Goal: Find specific page/section: Find specific page/section

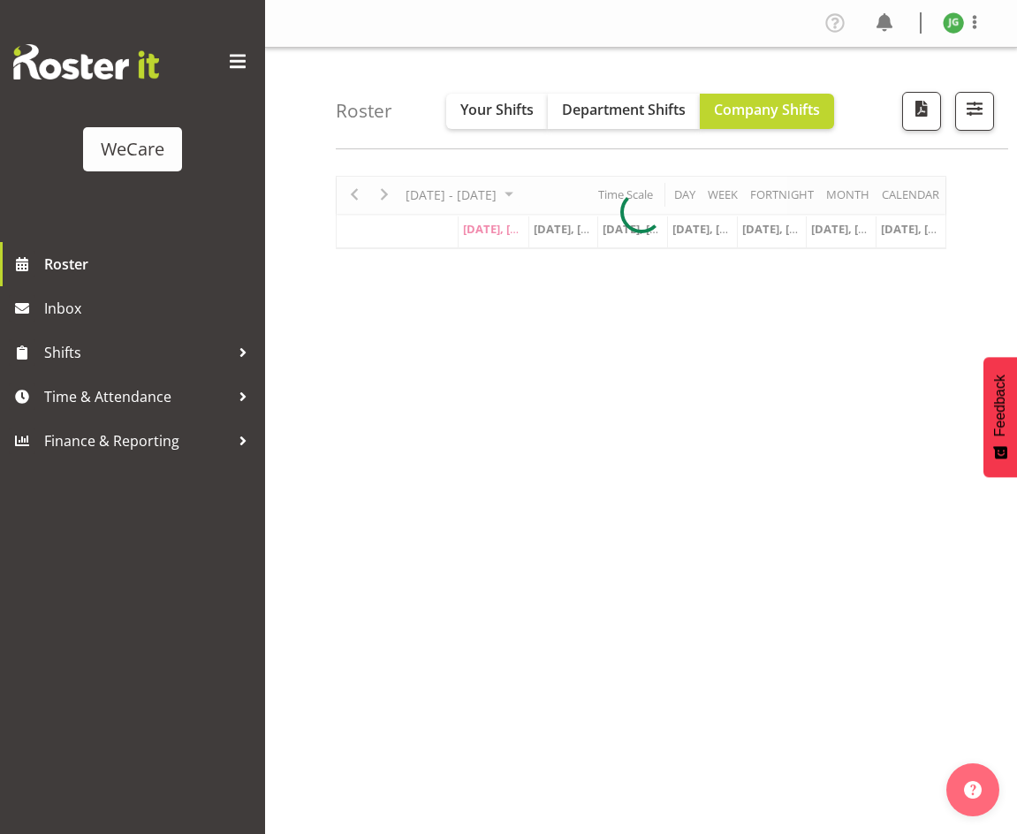
click at [233, 61] on span at bounding box center [238, 62] width 28 height 28
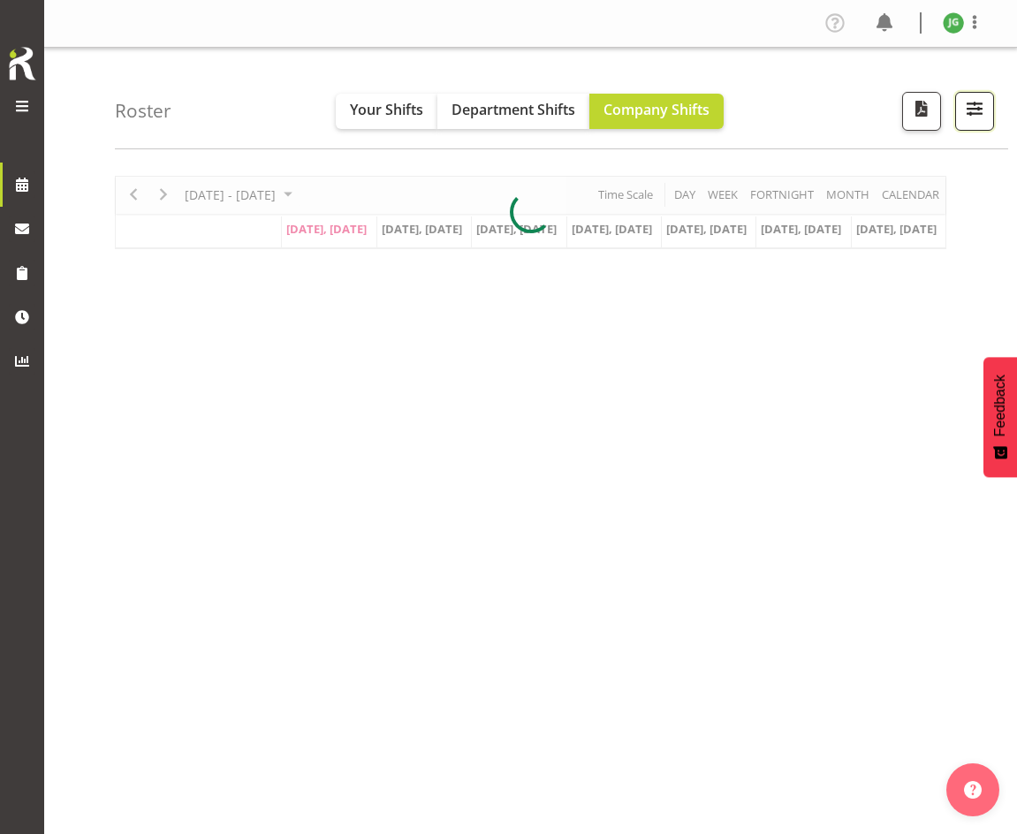
click at [959, 103] on button "button" at bounding box center [974, 111] width 39 height 39
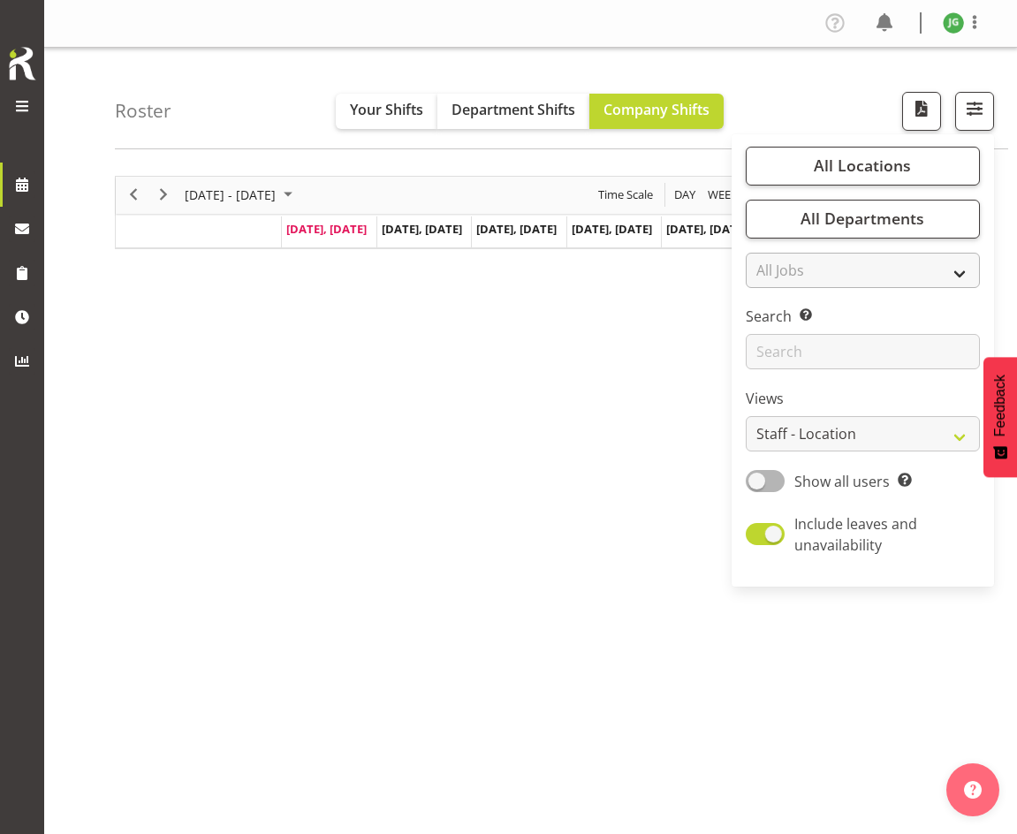
click at [868, 214] on div "Roster Your Shifts Department Shifts Company Shifts All Locations Clear Busines…" at bounding box center [530, 459] width 973 height 822
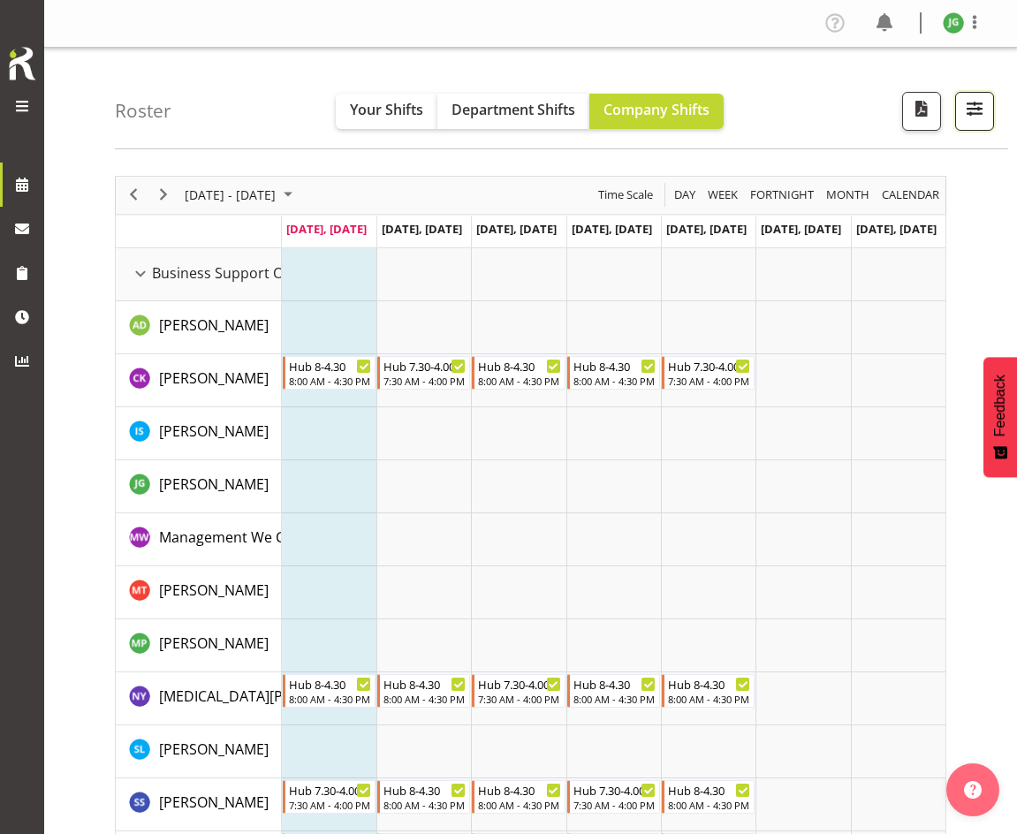
click at [967, 113] on span "button" at bounding box center [974, 108] width 23 height 23
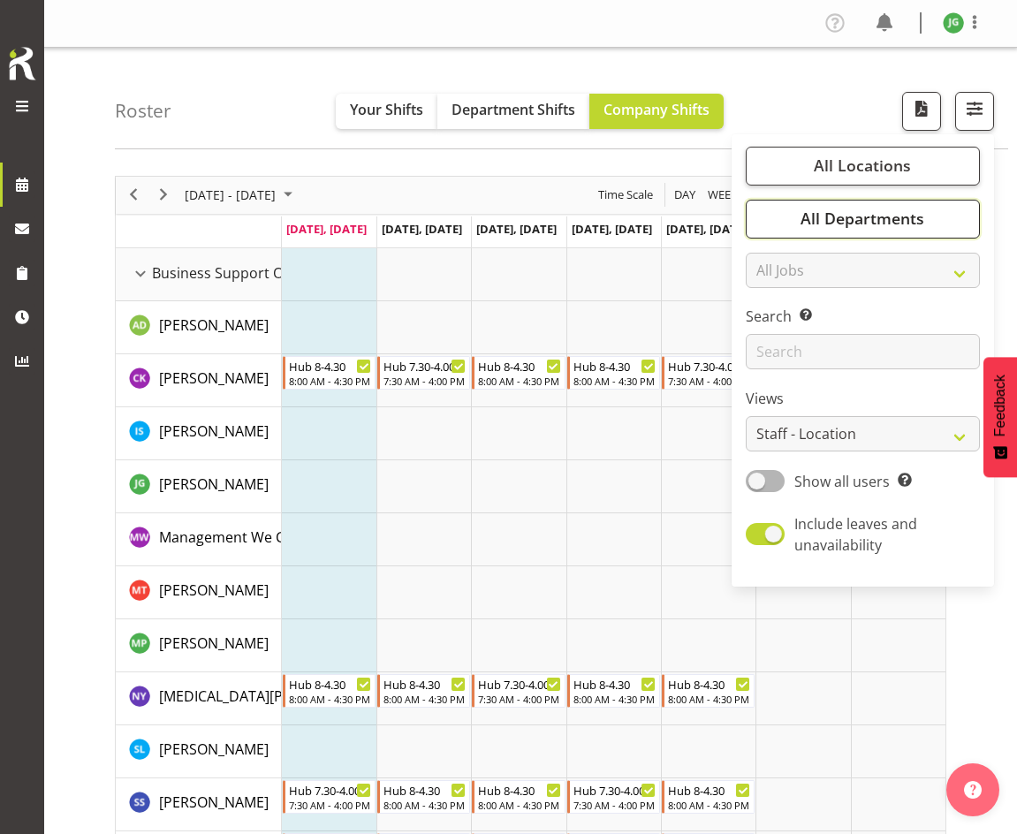
click at [890, 220] on span "All Departments" at bounding box center [863, 218] width 124 height 21
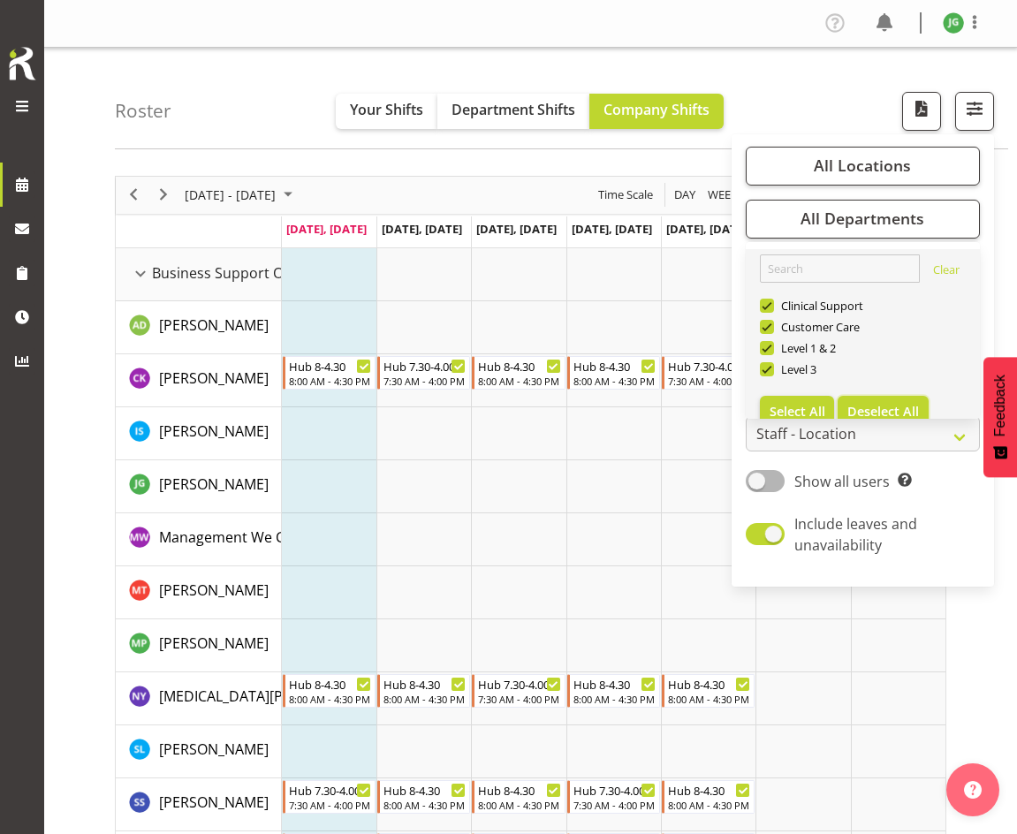
click at [861, 398] on button "Deselect All" at bounding box center [883, 412] width 91 height 32
checkbox input "false"
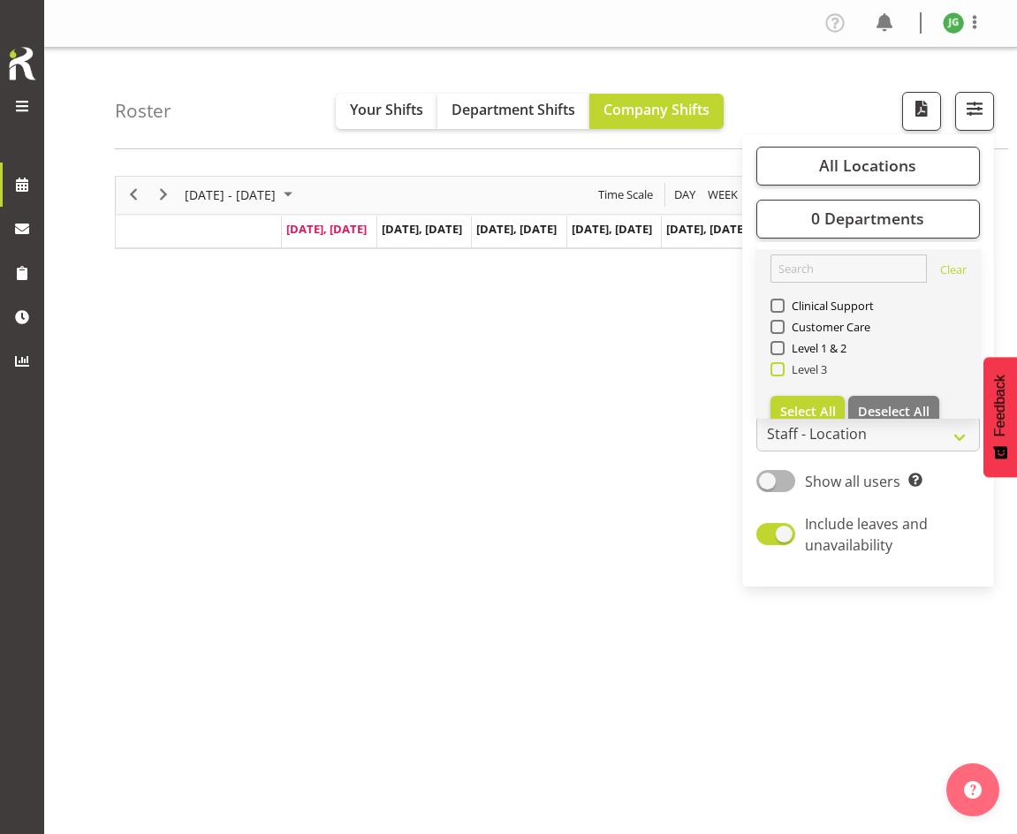
click at [779, 366] on span at bounding box center [778, 369] width 14 height 14
click at [779, 366] on input "Level 3" at bounding box center [776, 368] width 11 height 11
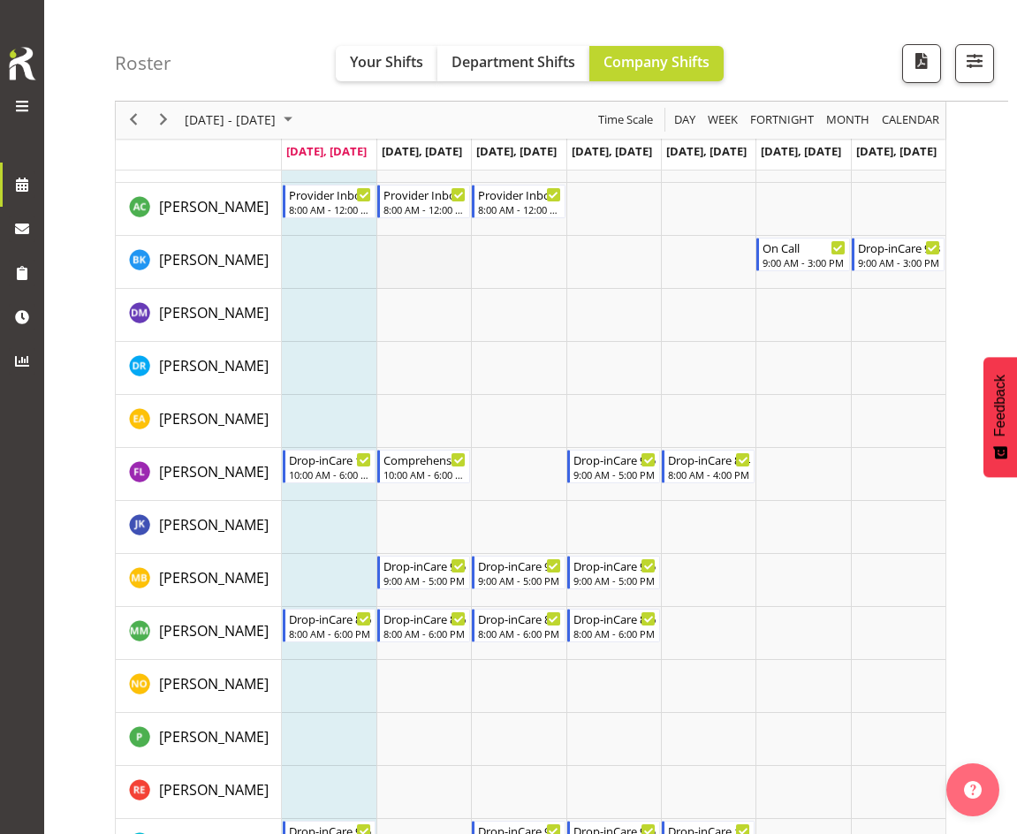
scroll to position [2033, 0]
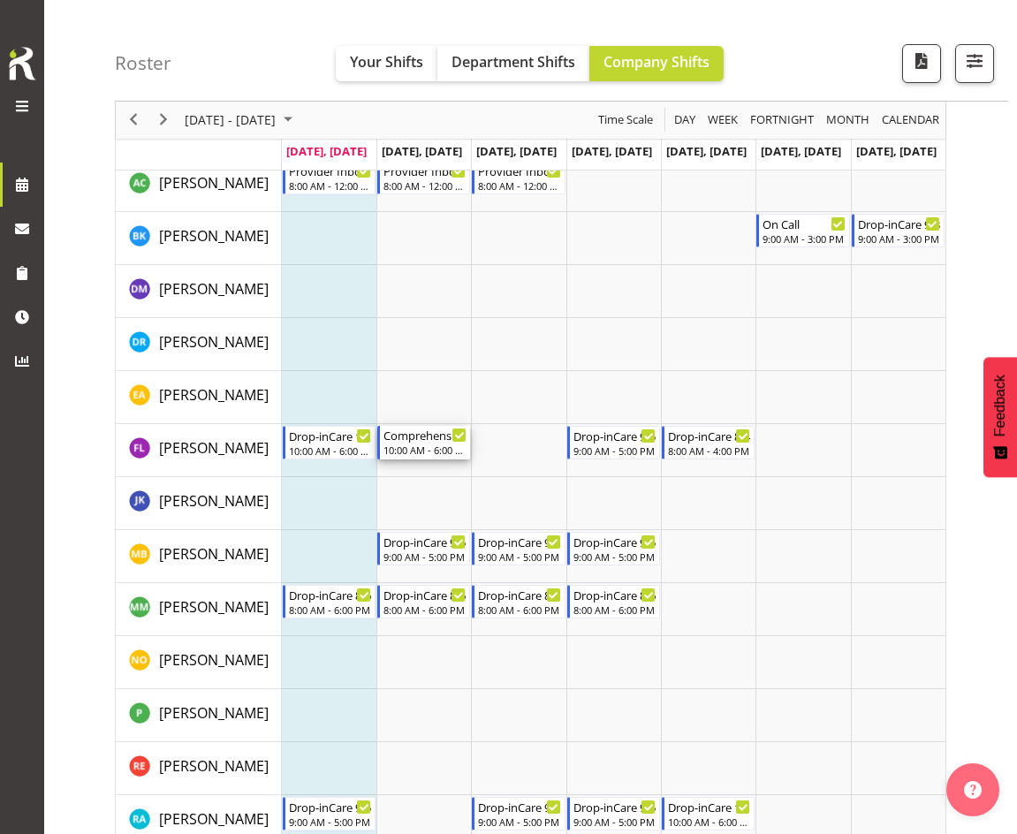
click at [431, 446] on div "10:00 AM - 6:00 PM" at bounding box center [425, 450] width 83 height 14
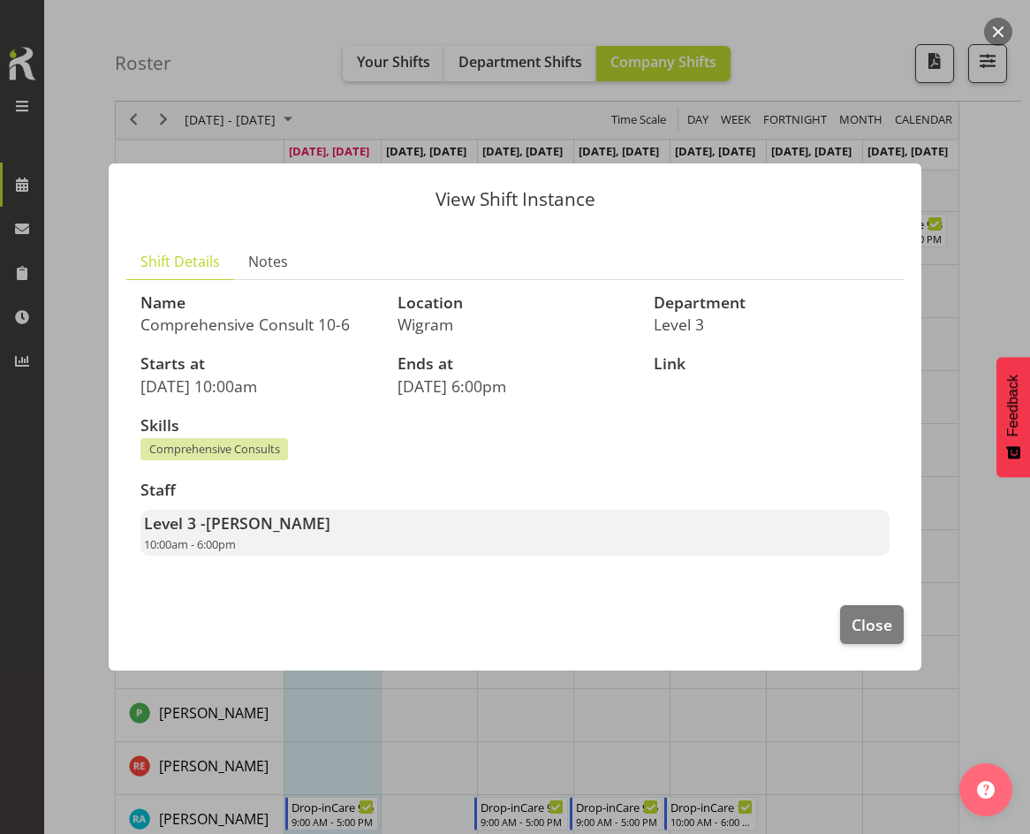
click at [281, 210] on header "View Shift Instance" at bounding box center [515, 194] width 813 height 63
click at [865, 625] on span "Close" at bounding box center [872, 624] width 41 height 23
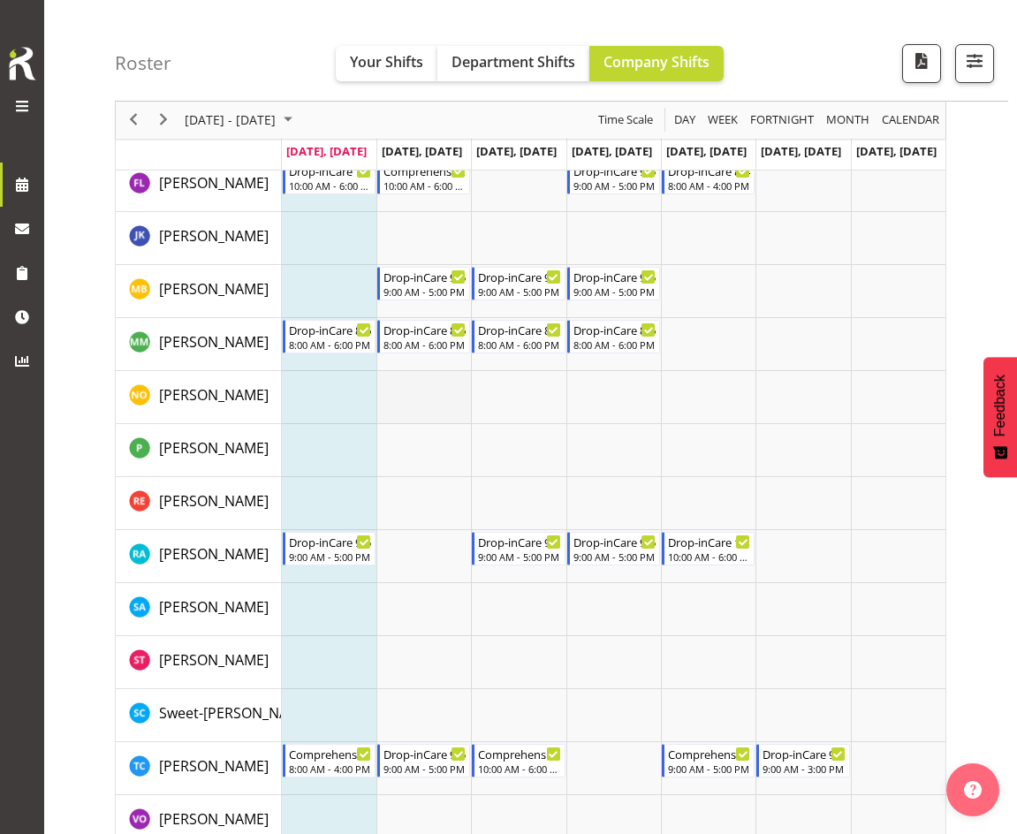
scroll to position [2379, 0]
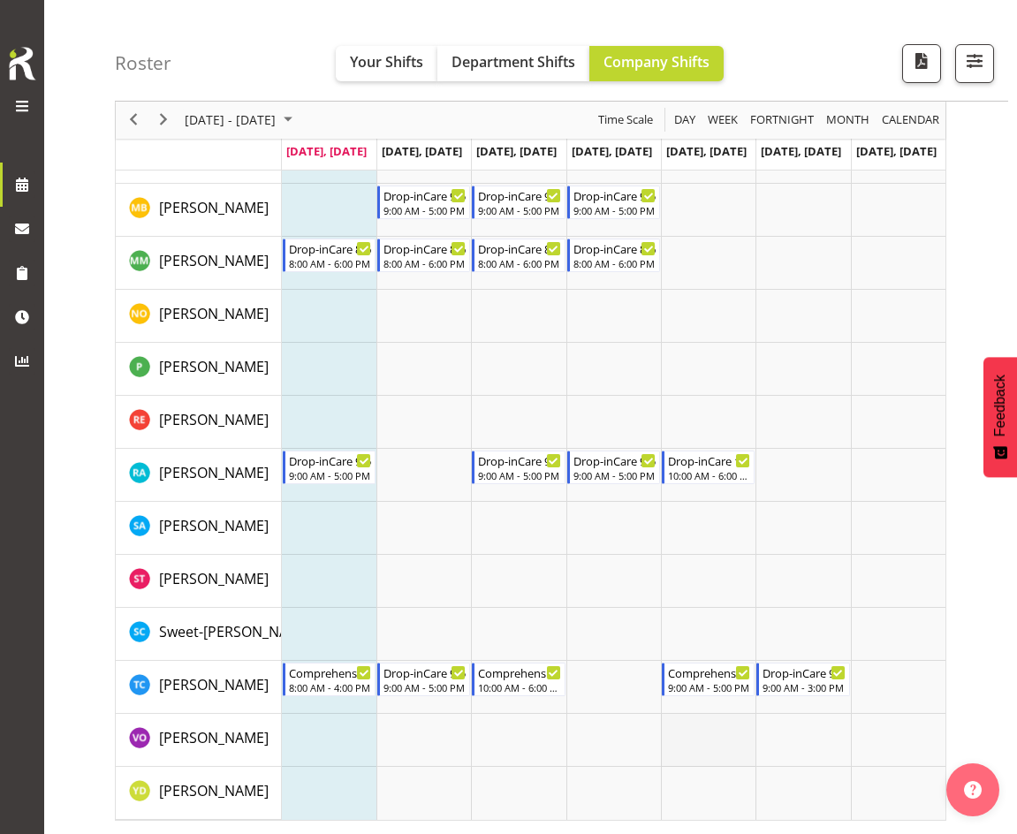
drag, startPoint x: 677, startPoint y: 749, endPoint x: 709, endPoint y: 721, distance: 42.6
click at [693, 741] on tr "Timeline Week of August 11, 2025" at bounding box center [614, 740] width 664 height 53
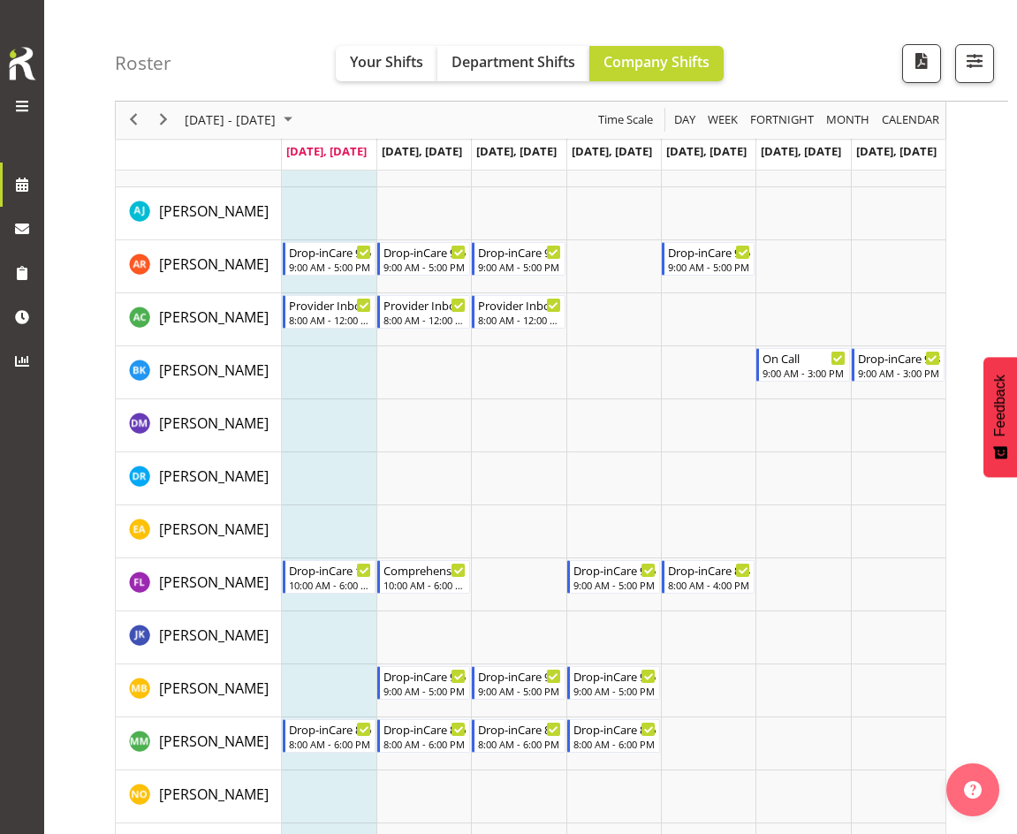
scroll to position [1849, 0]
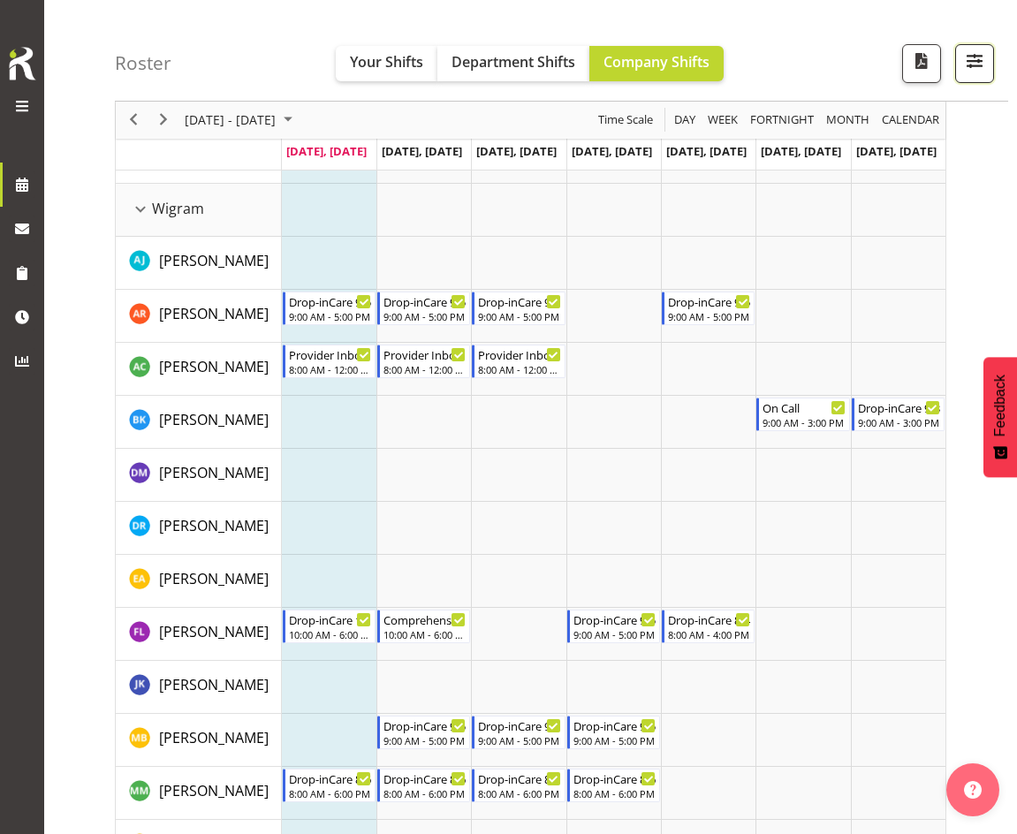
click at [973, 60] on span "button" at bounding box center [974, 60] width 23 height 23
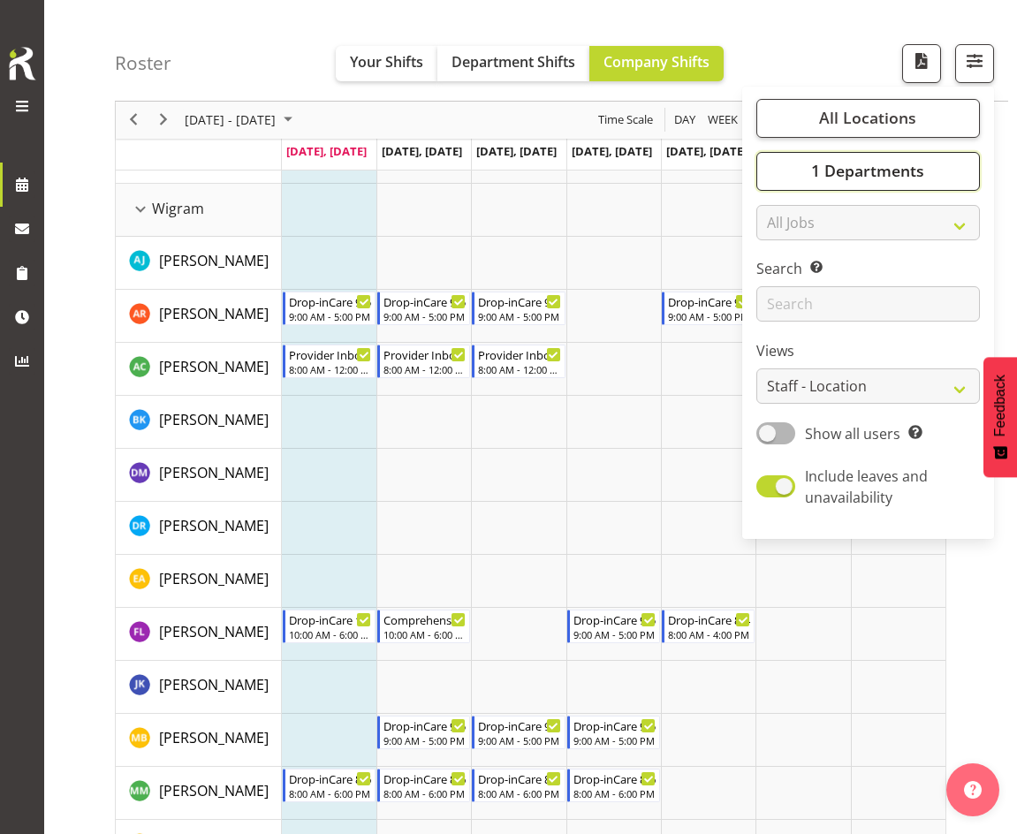
click at [866, 171] on span "1 Departments" at bounding box center [867, 171] width 113 height 21
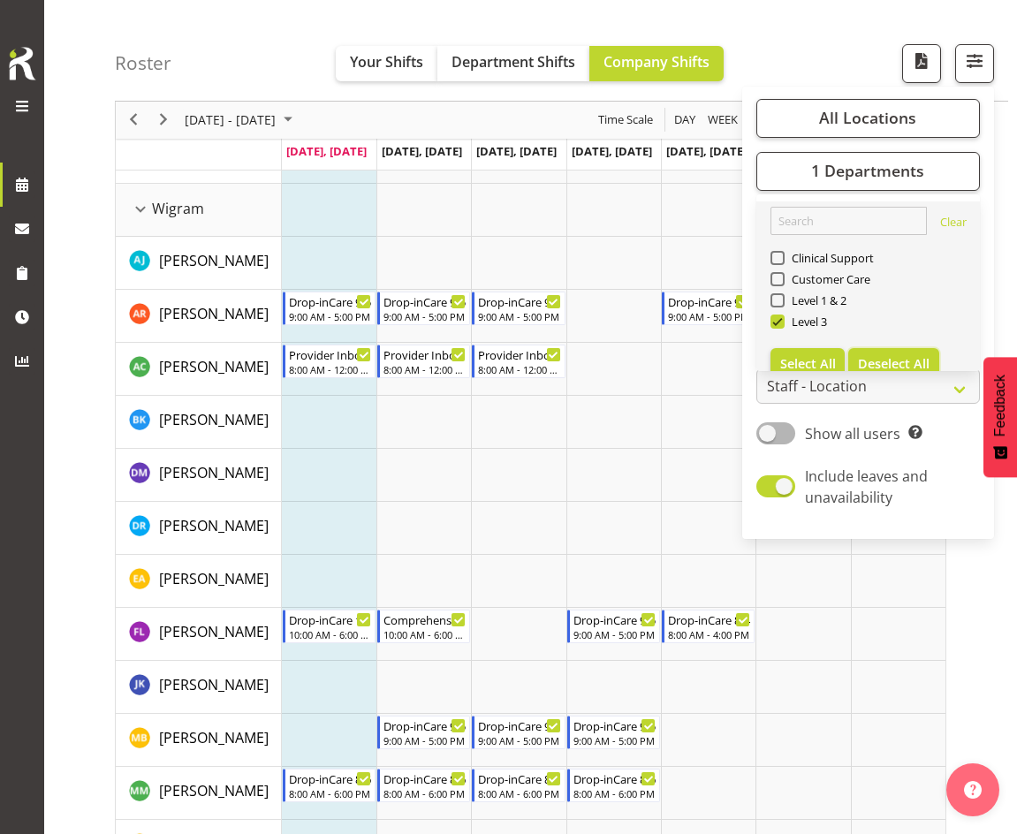
click at [868, 355] on span "Deselect All" at bounding box center [894, 363] width 72 height 17
checkbox input "false"
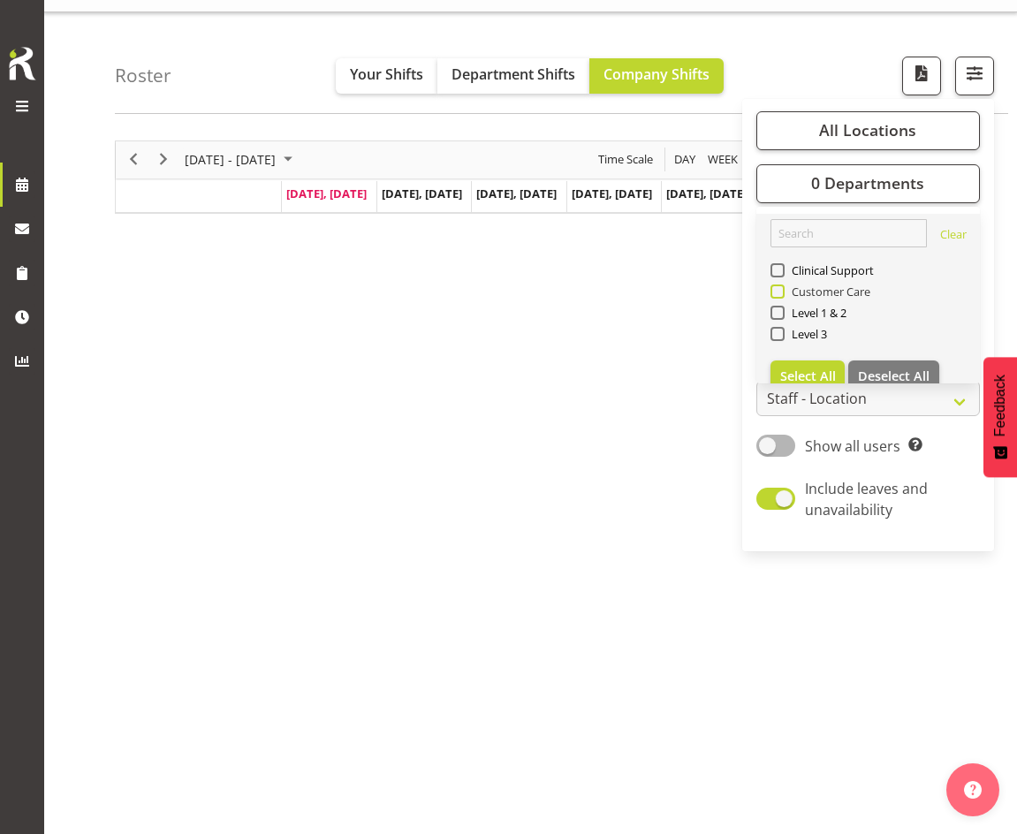
click at [776, 288] on span at bounding box center [778, 292] width 14 height 14
click at [776, 288] on input "Customer Care" at bounding box center [776, 290] width 11 height 11
checkbox input "true"
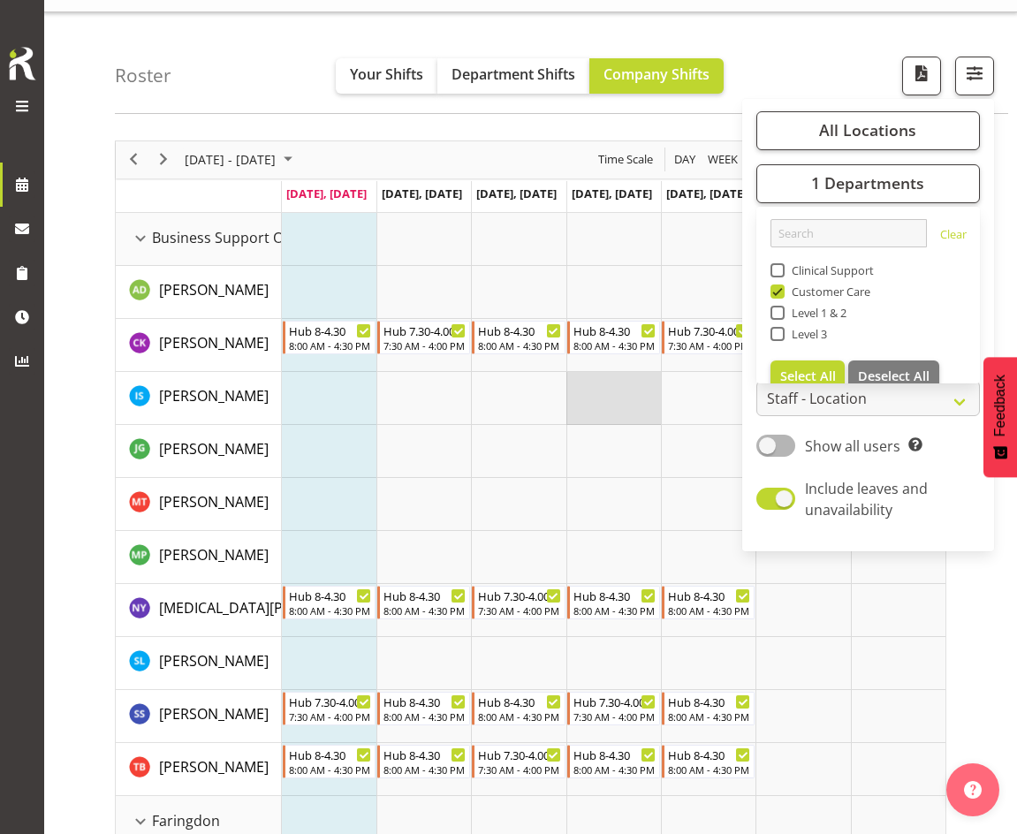
click at [658, 391] on td "Timeline Week of August 11, 2025" at bounding box center [613, 398] width 95 height 53
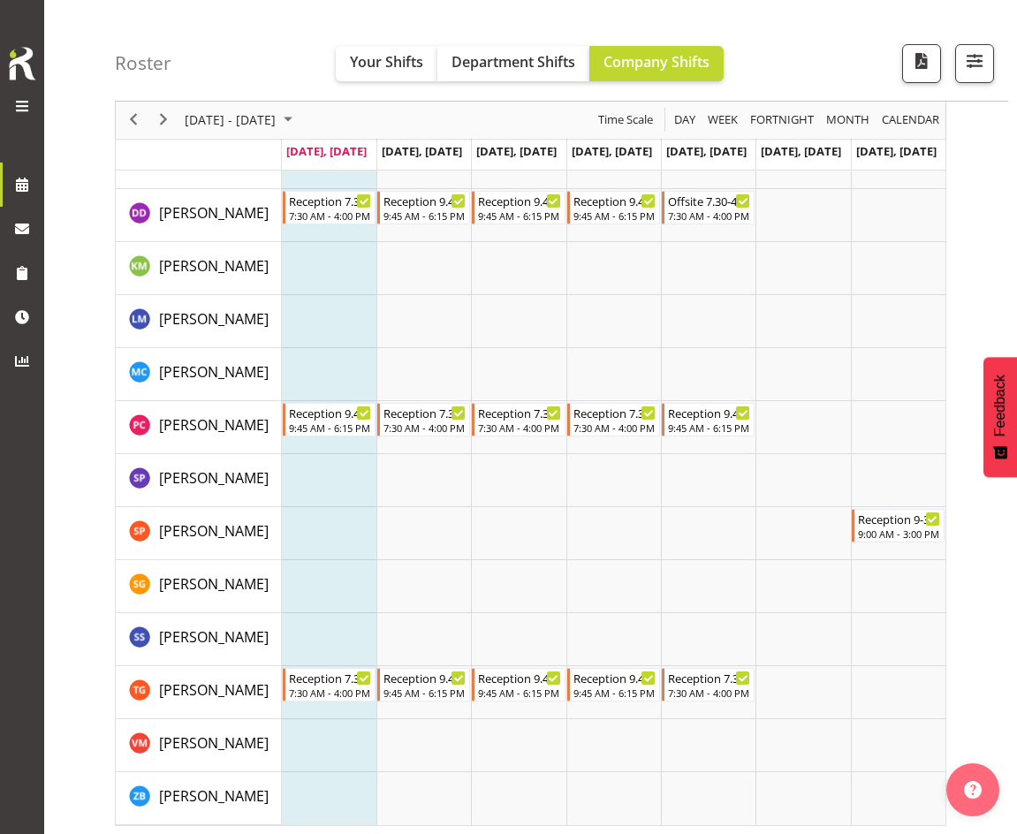
scroll to position [1973, 0]
